Goal: Navigation & Orientation: Go to known website

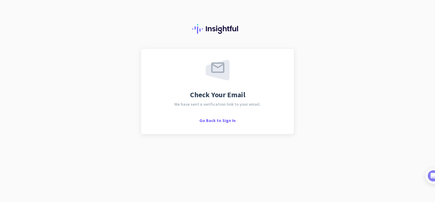
click at [232, 94] on span "Check Your Email" at bounding box center [217, 94] width 55 height 7
click at [216, 121] on span "Go Back to Sign In" at bounding box center [217, 120] width 36 height 5
click at [230, 119] on span "Go Back to Sign In" at bounding box center [217, 120] width 36 height 5
